Goal: Task Accomplishment & Management: Complete application form

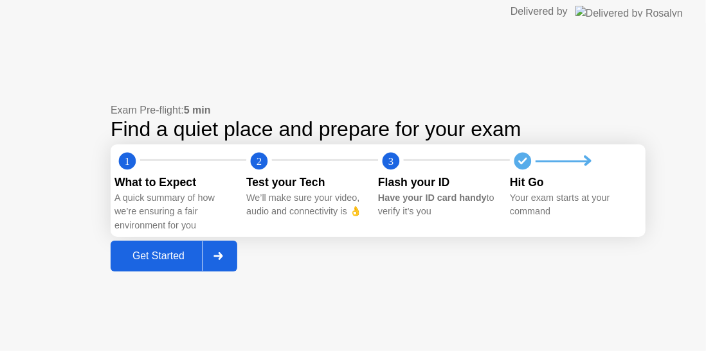
click at [163, 257] on div "Get Started" at bounding box center [158, 257] width 88 height 12
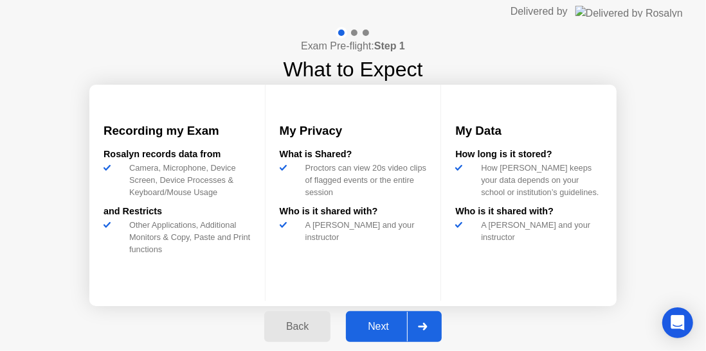
click at [380, 326] on div "Next" at bounding box center [378, 327] width 57 height 12
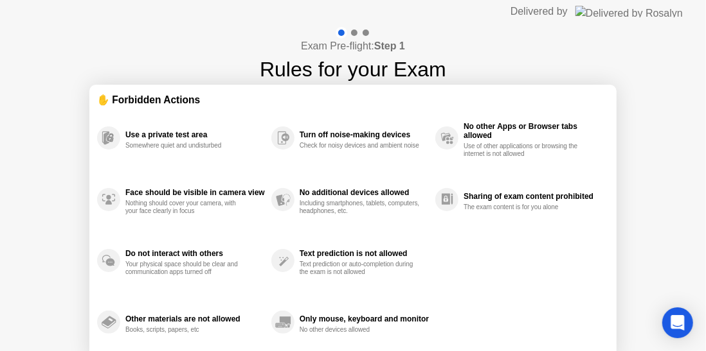
click at [634, 193] on div "Exam Pre-flight: Step 1 Rules for your Exam ✋ Forbidden Actions Use a private t…" at bounding box center [353, 214] width 706 height 383
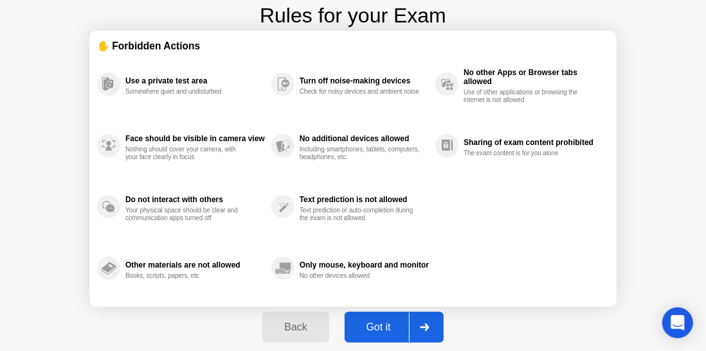
click at [389, 332] on div "Got it" at bounding box center [378, 328] width 60 height 12
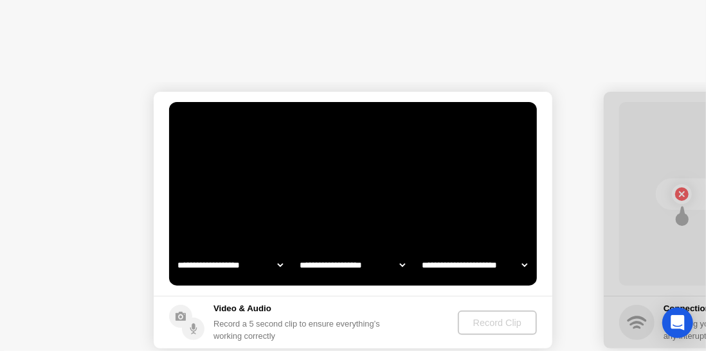
select select "**********"
select select "*******"
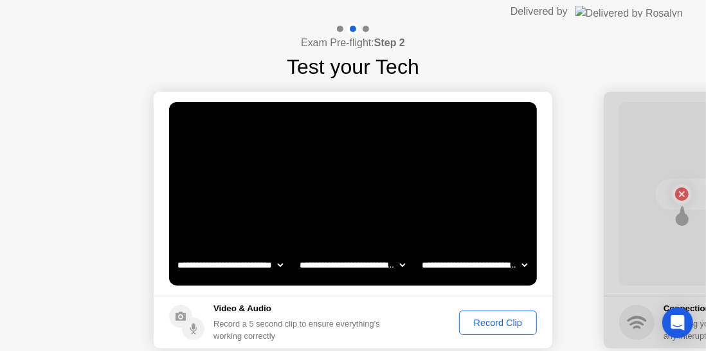
click at [494, 324] on div "Record Clip" at bounding box center [497, 323] width 69 height 10
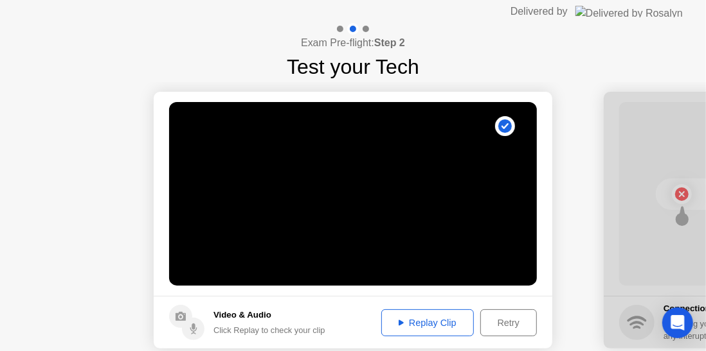
scroll to position [63, 0]
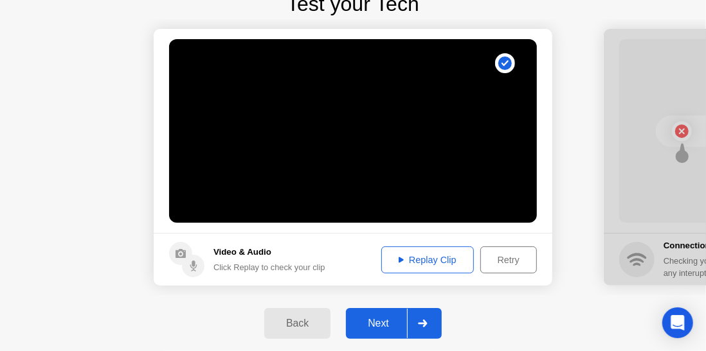
click at [382, 328] on div "Next" at bounding box center [378, 324] width 57 height 12
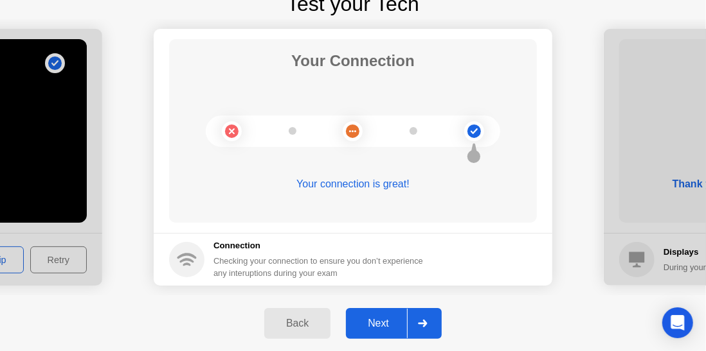
click at [389, 322] on div "Next" at bounding box center [378, 324] width 57 height 12
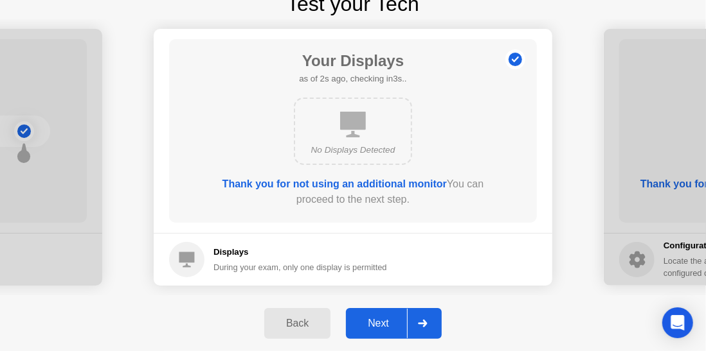
click at [389, 322] on div "Next" at bounding box center [378, 324] width 57 height 12
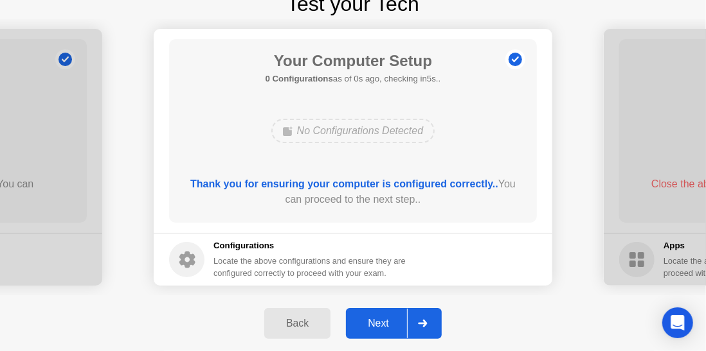
click at [389, 322] on div "Next" at bounding box center [378, 324] width 57 height 12
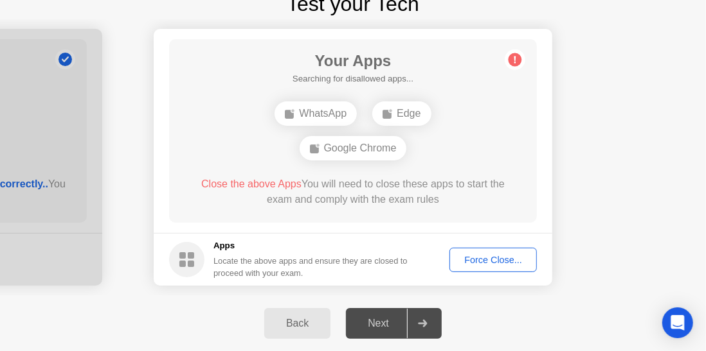
click at [478, 255] on div "Force Close..." at bounding box center [493, 260] width 78 height 10
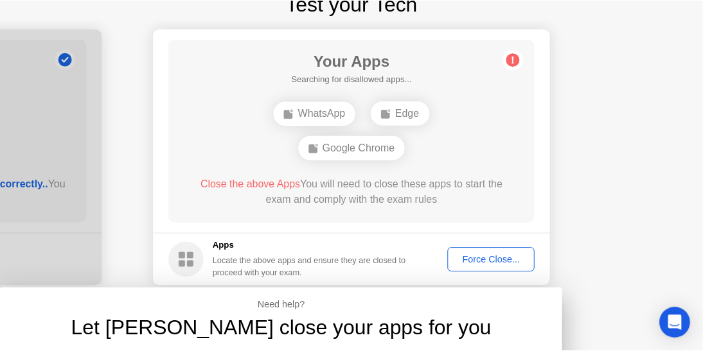
scroll to position [0, 0]
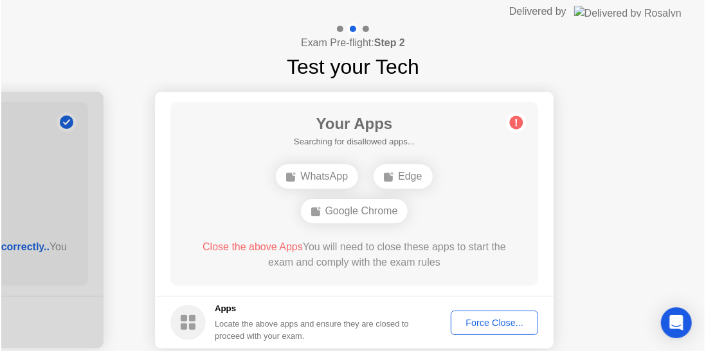
scroll to position [63, 0]
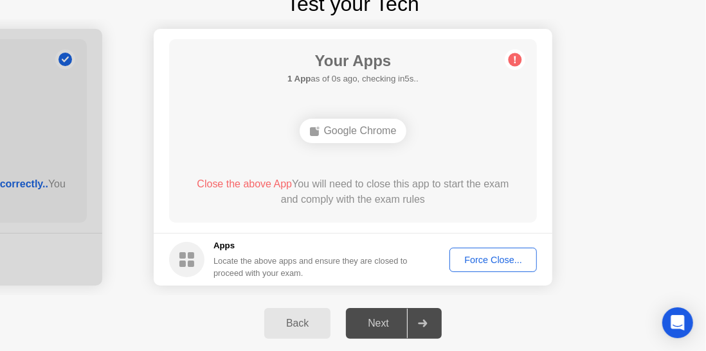
click at [484, 261] on div "Force Close..." at bounding box center [493, 260] width 78 height 10
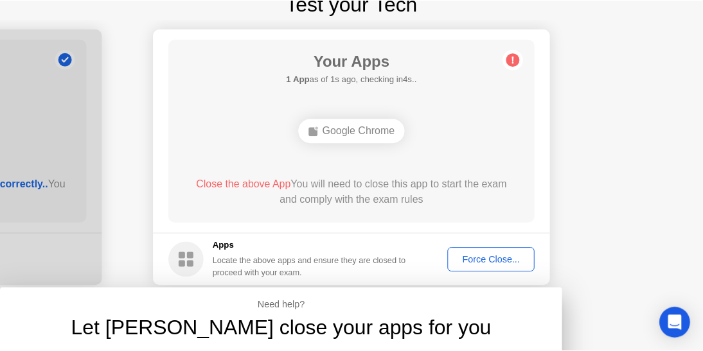
scroll to position [0, 0]
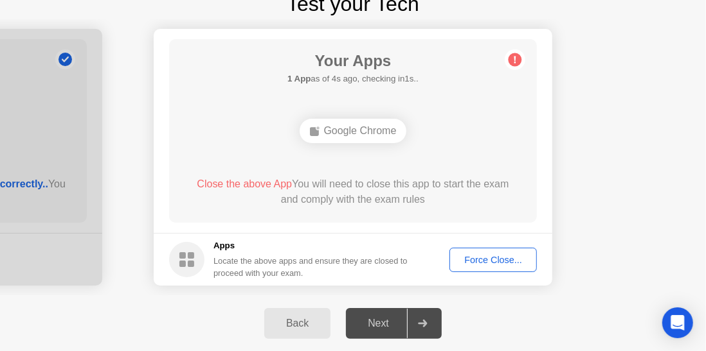
click at [475, 256] on div "Force Close..." at bounding box center [493, 260] width 78 height 10
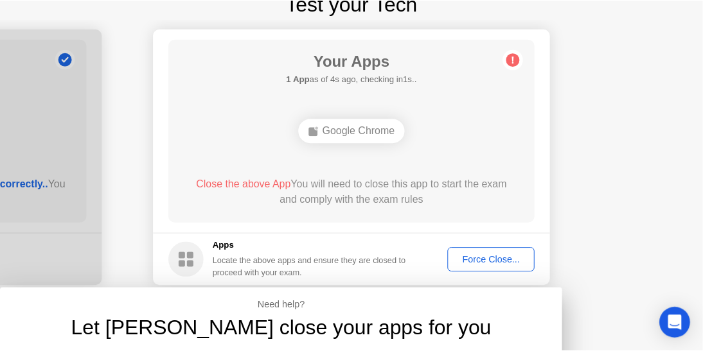
scroll to position [0, 0]
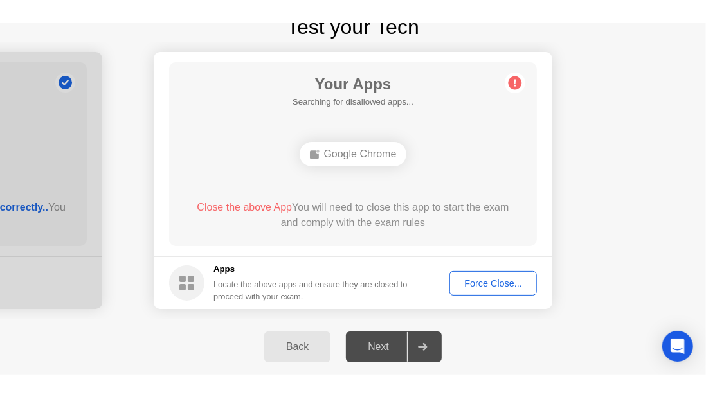
scroll to position [36, 0]
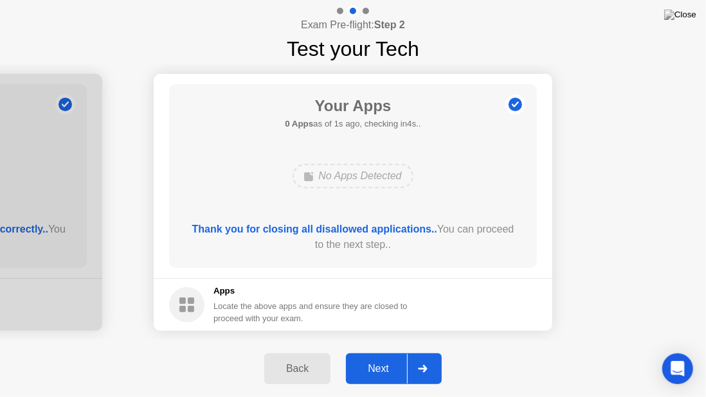
click at [379, 351] on div "Next" at bounding box center [378, 369] width 57 height 12
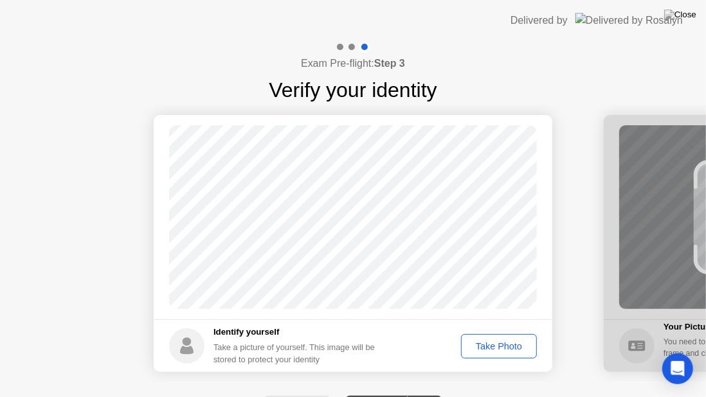
click at [484, 345] on div "Take Photo" at bounding box center [498, 346] width 67 height 10
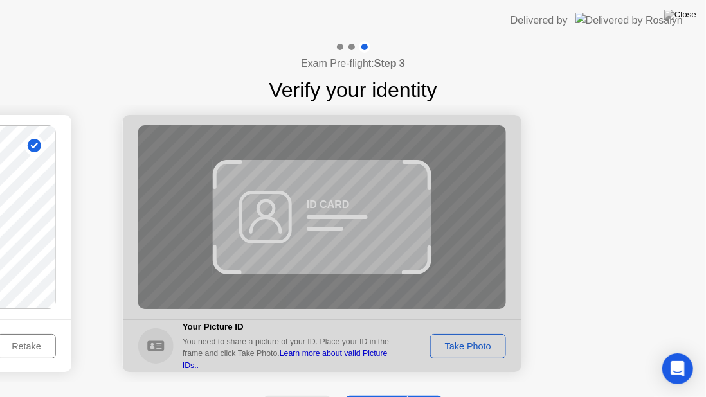
scroll to position [29, 0]
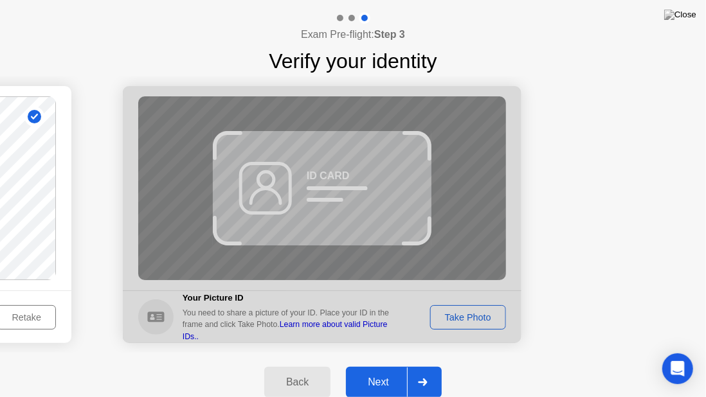
click at [301, 351] on div "Back" at bounding box center [297, 383] width 58 height 12
select select "**********"
select select "*******"
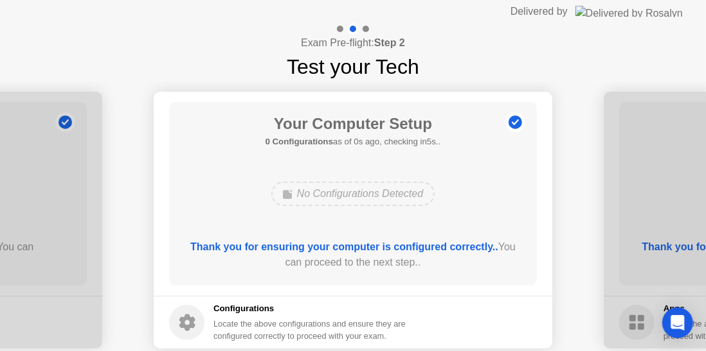
scroll to position [63, 0]
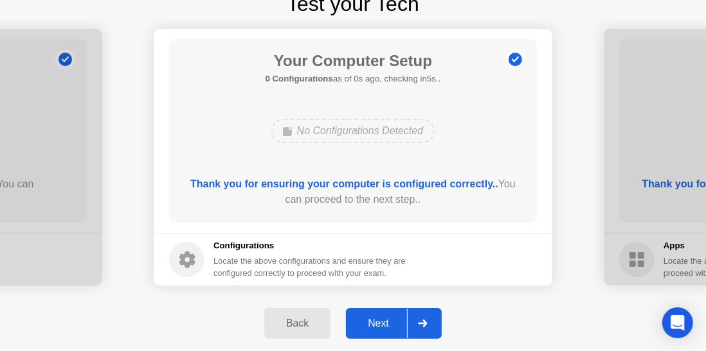
click at [378, 330] on div "Next" at bounding box center [378, 324] width 57 height 12
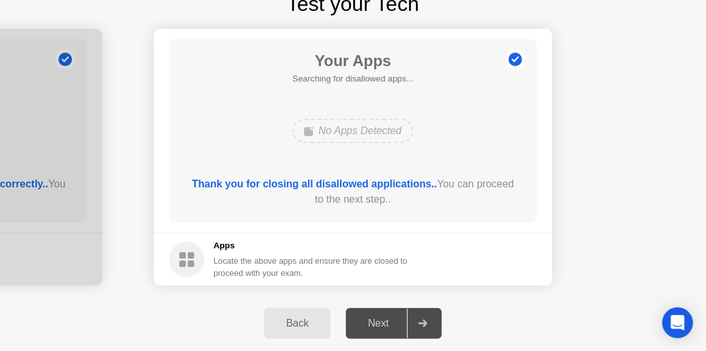
click at [378, 330] on div "Next" at bounding box center [378, 324] width 57 height 12
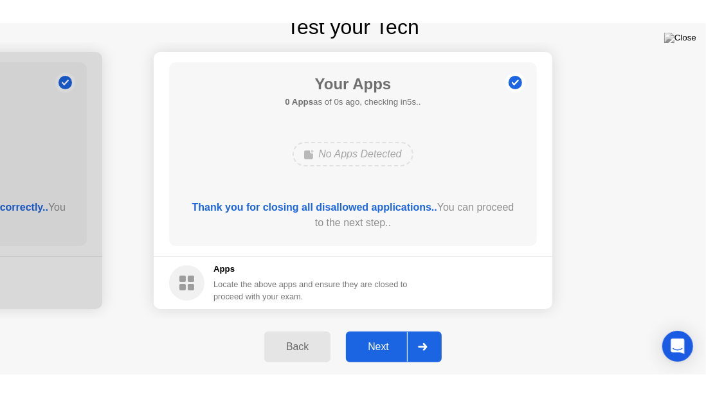
scroll to position [36, 0]
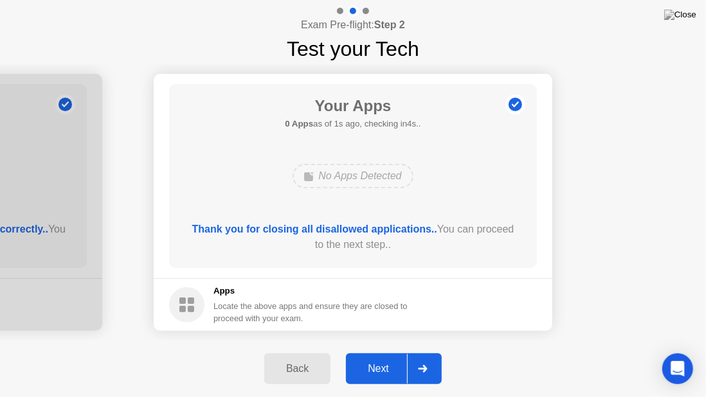
click at [365, 351] on div "Next" at bounding box center [378, 369] width 57 height 12
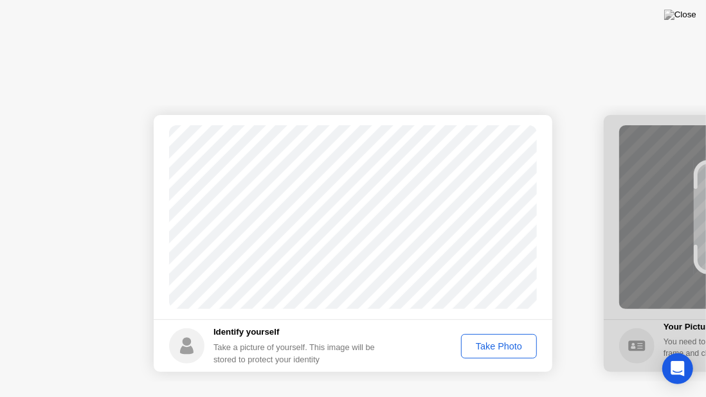
scroll to position [0, 0]
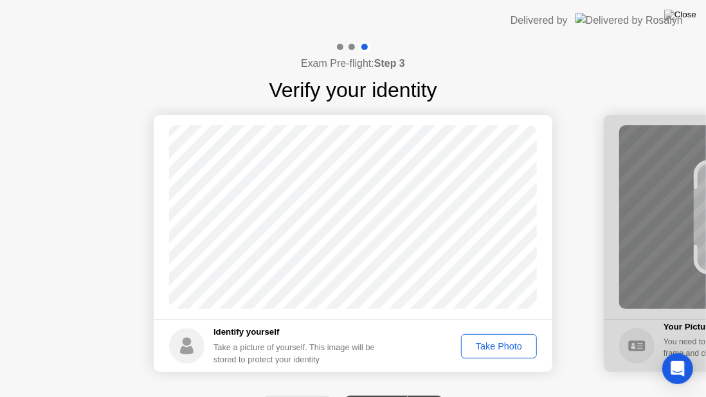
click at [476, 341] on div "Take Photo" at bounding box center [498, 346] width 67 height 10
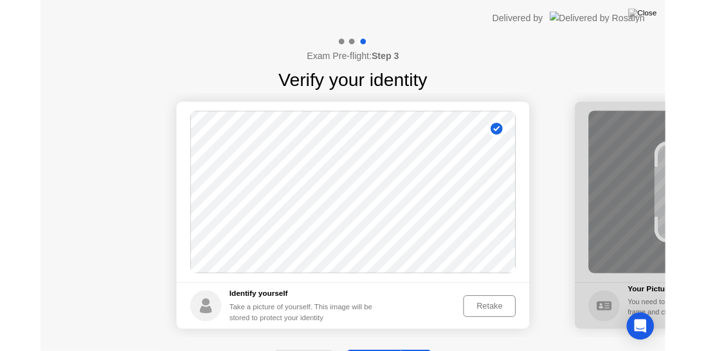
scroll to position [0, 481]
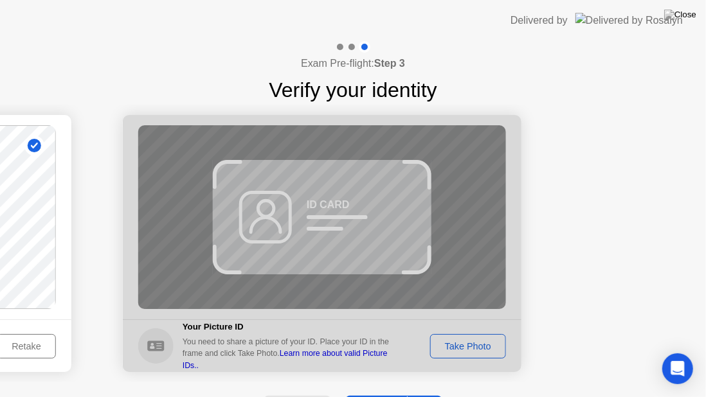
click at [456, 339] on div at bounding box center [322, 243] width 398 height 257
click at [375, 236] on div at bounding box center [322, 243] width 398 height 257
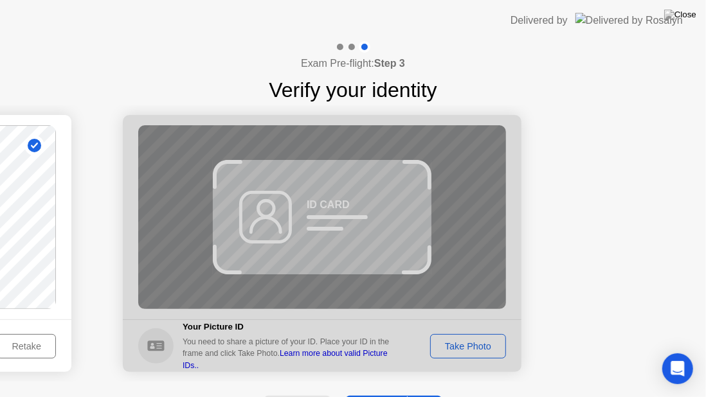
click at [477, 350] on div at bounding box center [322, 243] width 398 height 257
click at [472, 347] on div at bounding box center [322, 243] width 398 height 257
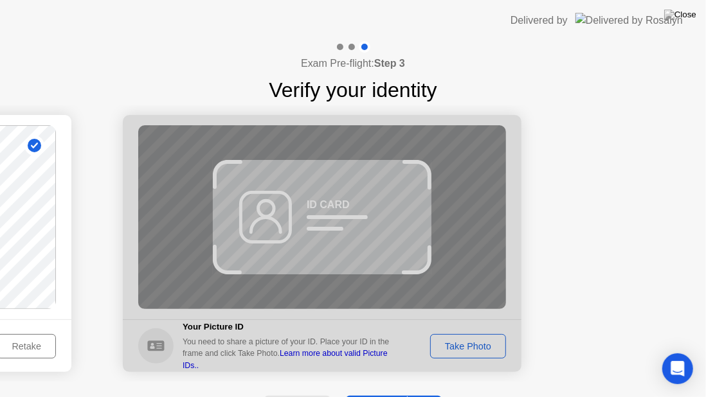
click at [468, 345] on div at bounding box center [322, 243] width 398 height 257
select select "**********"
select select "*******"
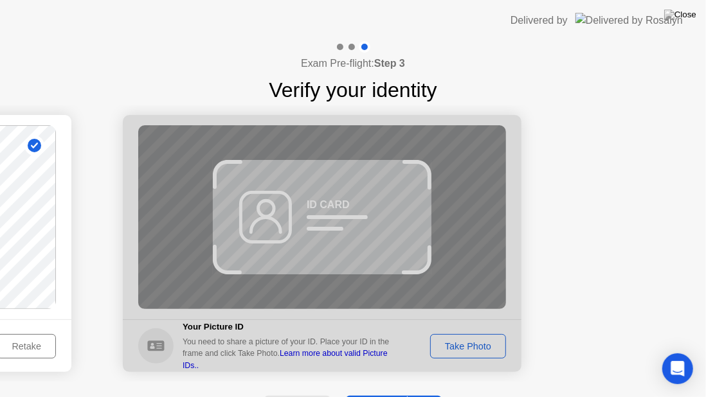
select select "*******"
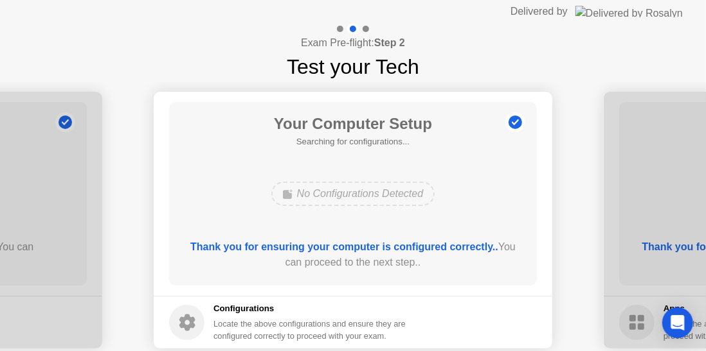
scroll to position [63, 0]
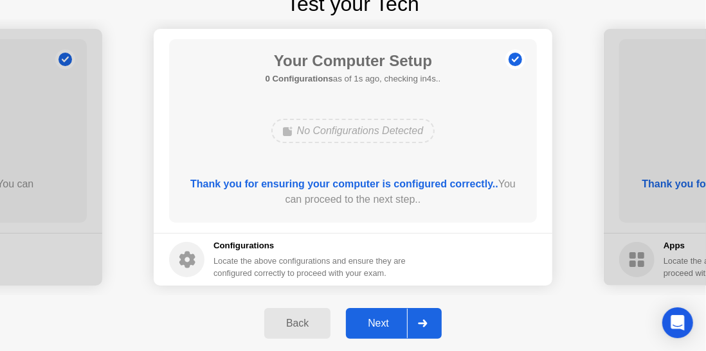
click at [391, 326] on div "Next" at bounding box center [378, 324] width 57 height 12
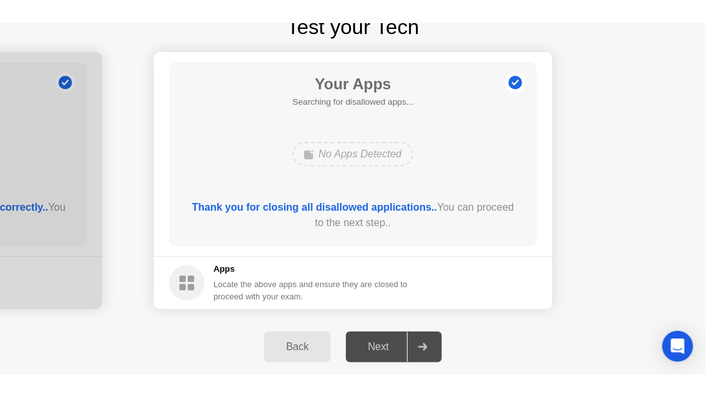
scroll to position [36, 0]
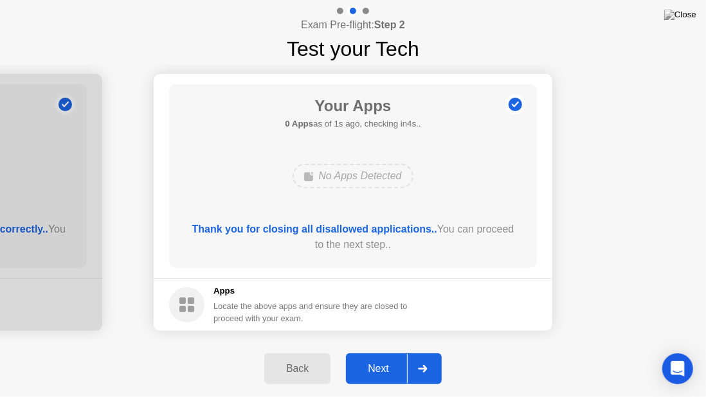
click at [393, 351] on div "Next" at bounding box center [378, 369] width 57 height 12
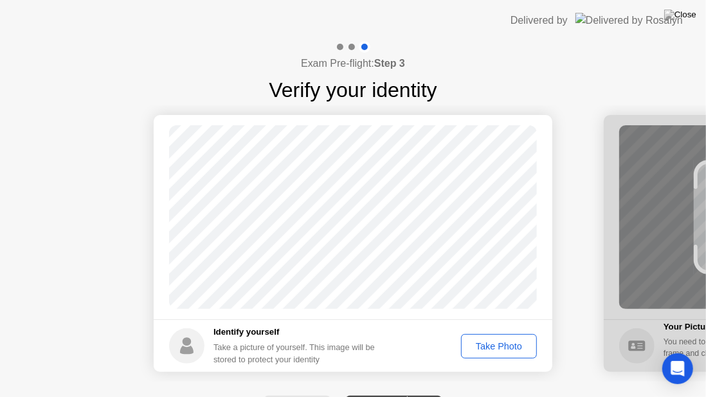
click at [485, 345] on div "Take Photo" at bounding box center [498, 346] width 67 height 10
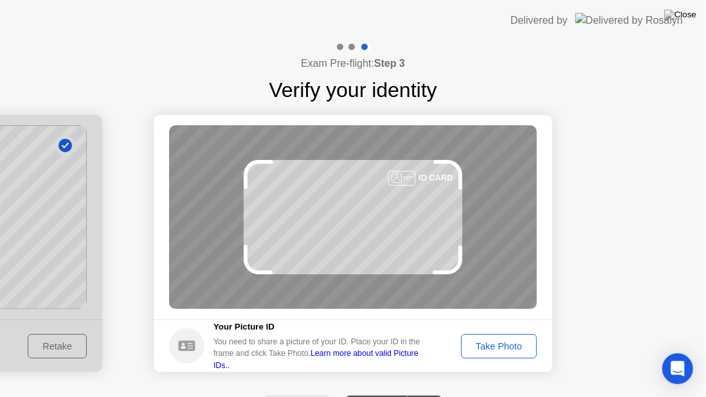
click at [509, 347] on div "Take Photo" at bounding box center [498, 346] width 67 height 10
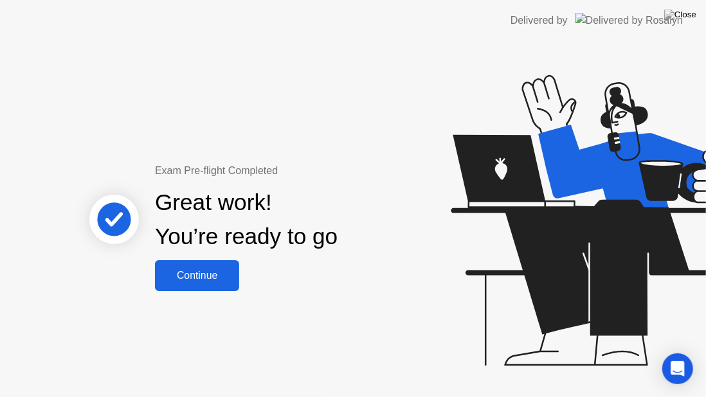
click at [193, 283] on button "Continue" at bounding box center [197, 275] width 84 height 31
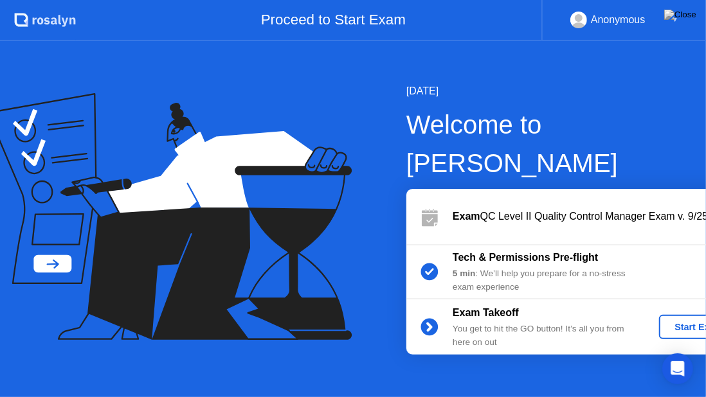
click at [664, 322] on div "Start Exam" at bounding box center [698, 327] width 69 height 10
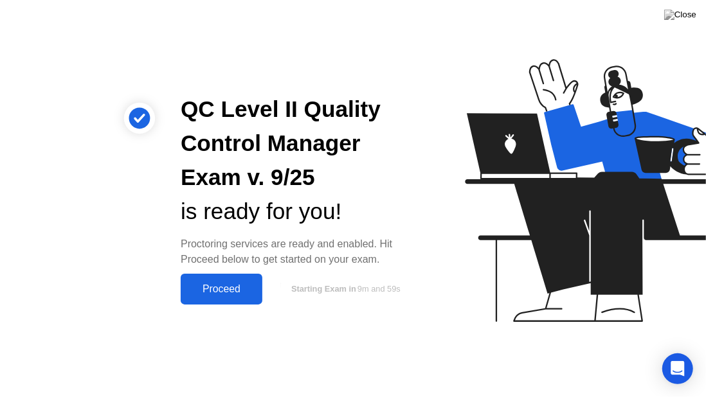
click at [217, 291] on div "Proceed" at bounding box center [221, 289] width 74 height 12
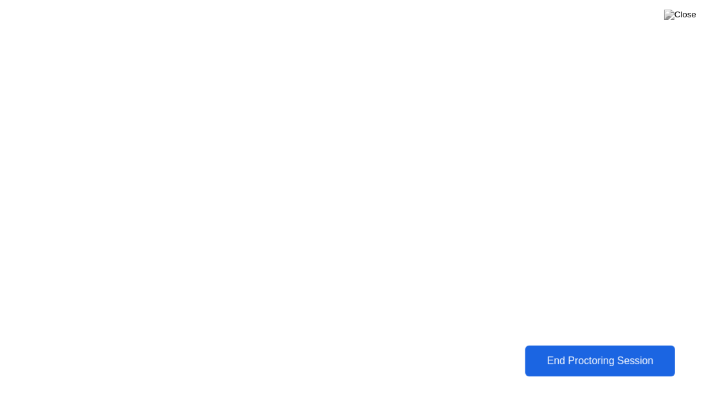
click at [553, 351] on div "End Proctoring Session" at bounding box center [600, 361] width 142 height 12
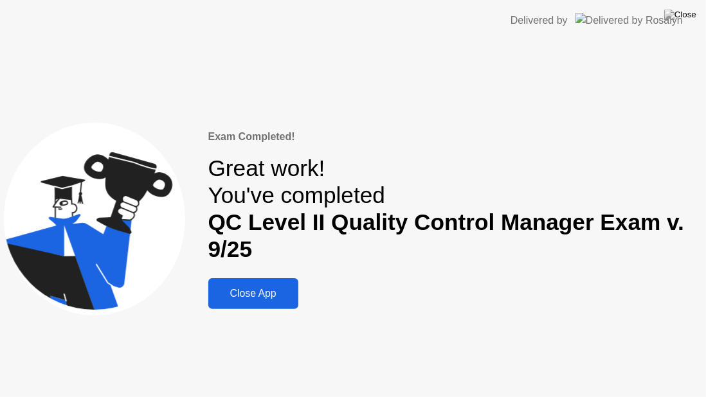
click at [238, 294] on div "Close App" at bounding box center [253, 294] width 82 height 12
